Goal: Find contact information: Find contact information

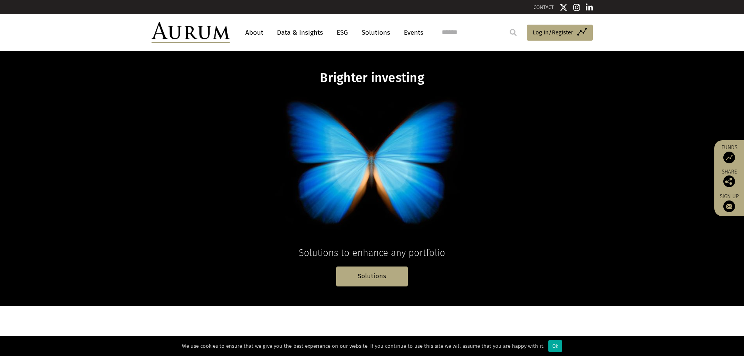
click at [254, 32] on link "About" at bounding box center [254, 32] width 26 height 14
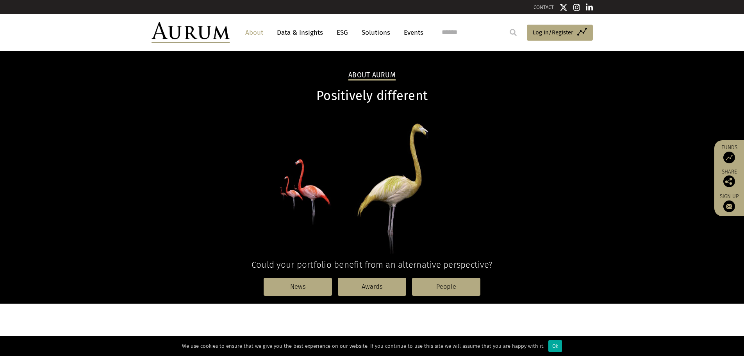
click at [537, 5] on link "CONTACT" at bounding box center [544, 7] width 20 height 6
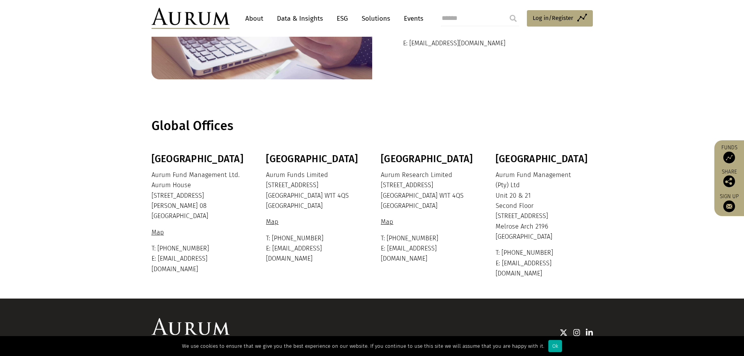
scroll to position [117, 0]
